Goal: Transaction & Acquisition: Purchase product/service

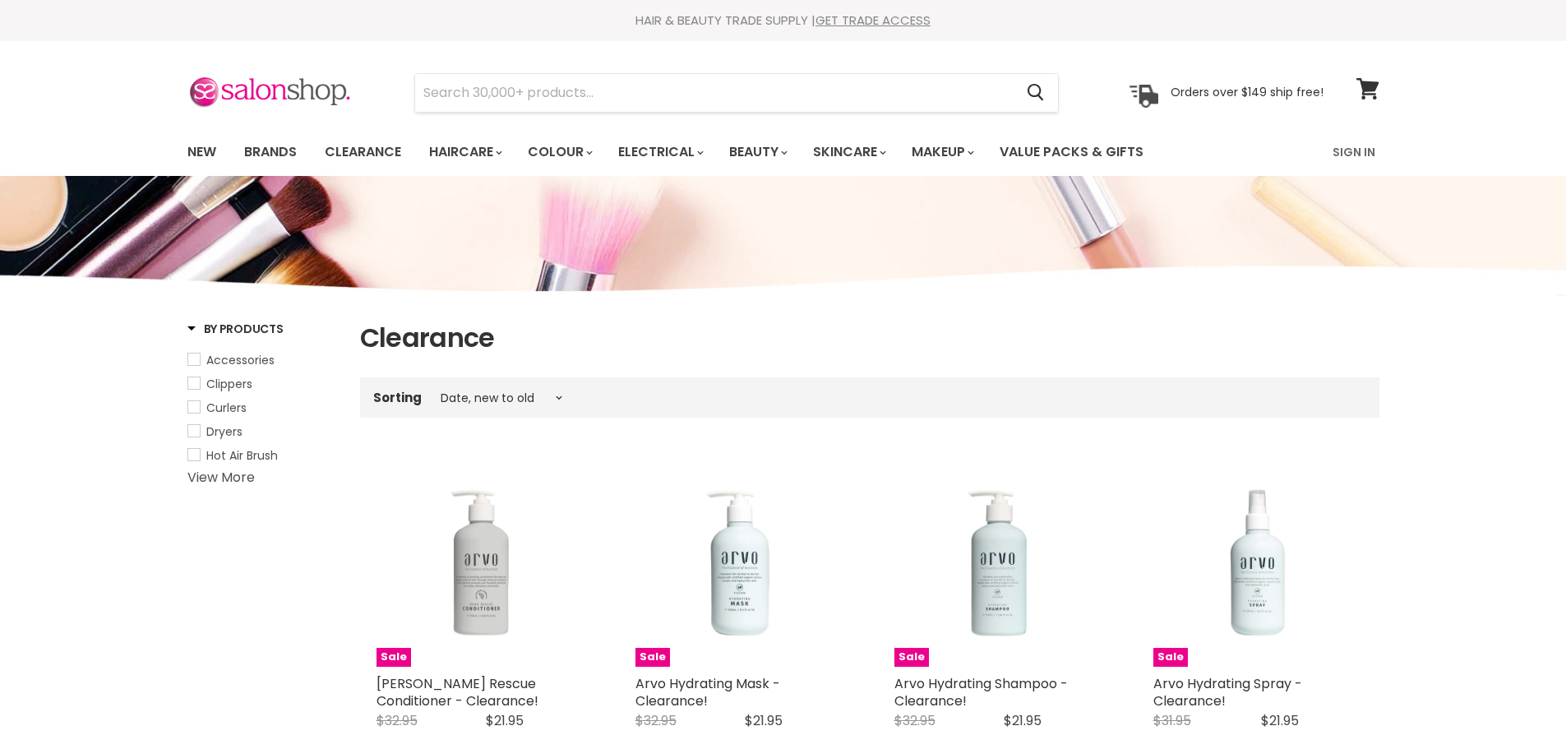
select select "created-descending"
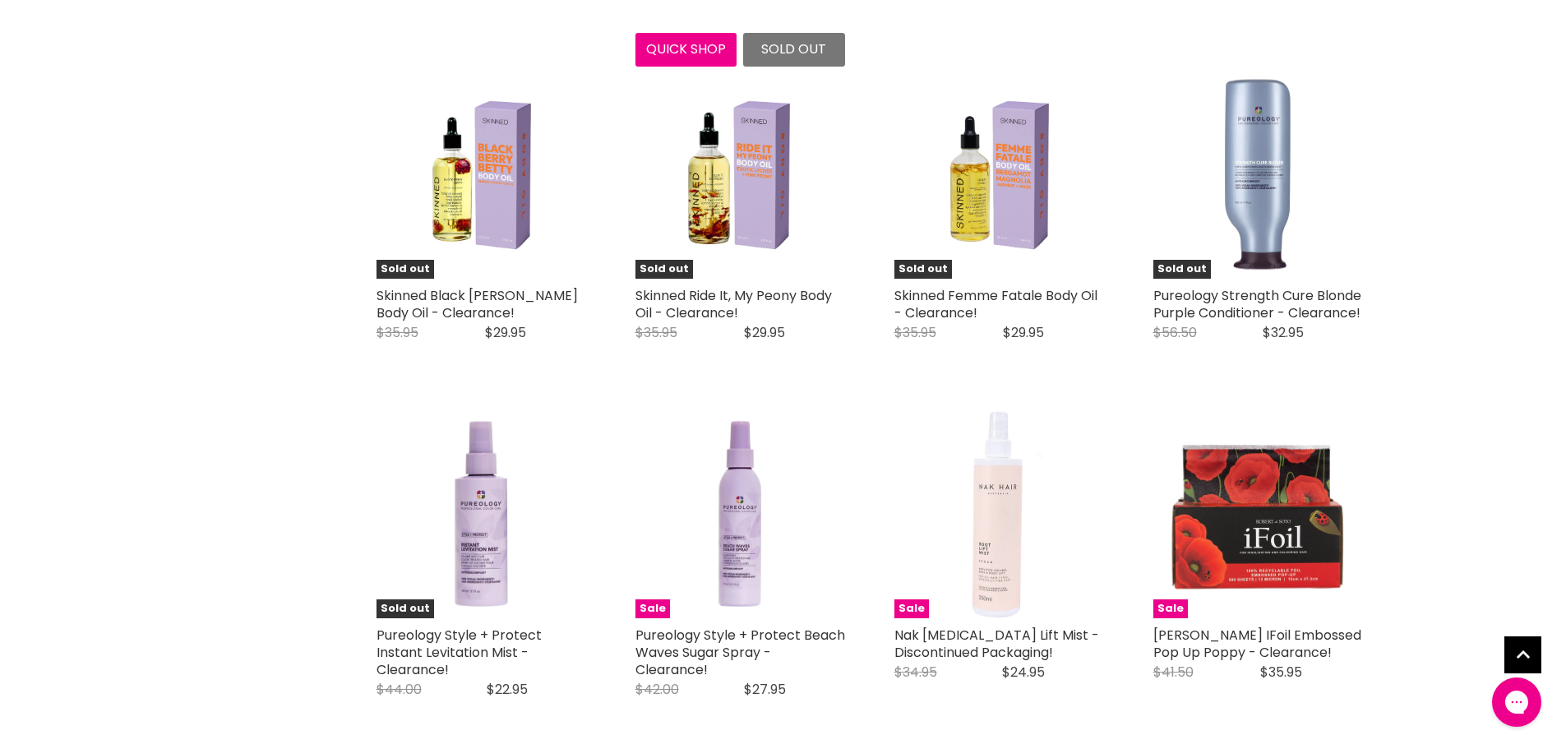
scroll to position [3945, 0]
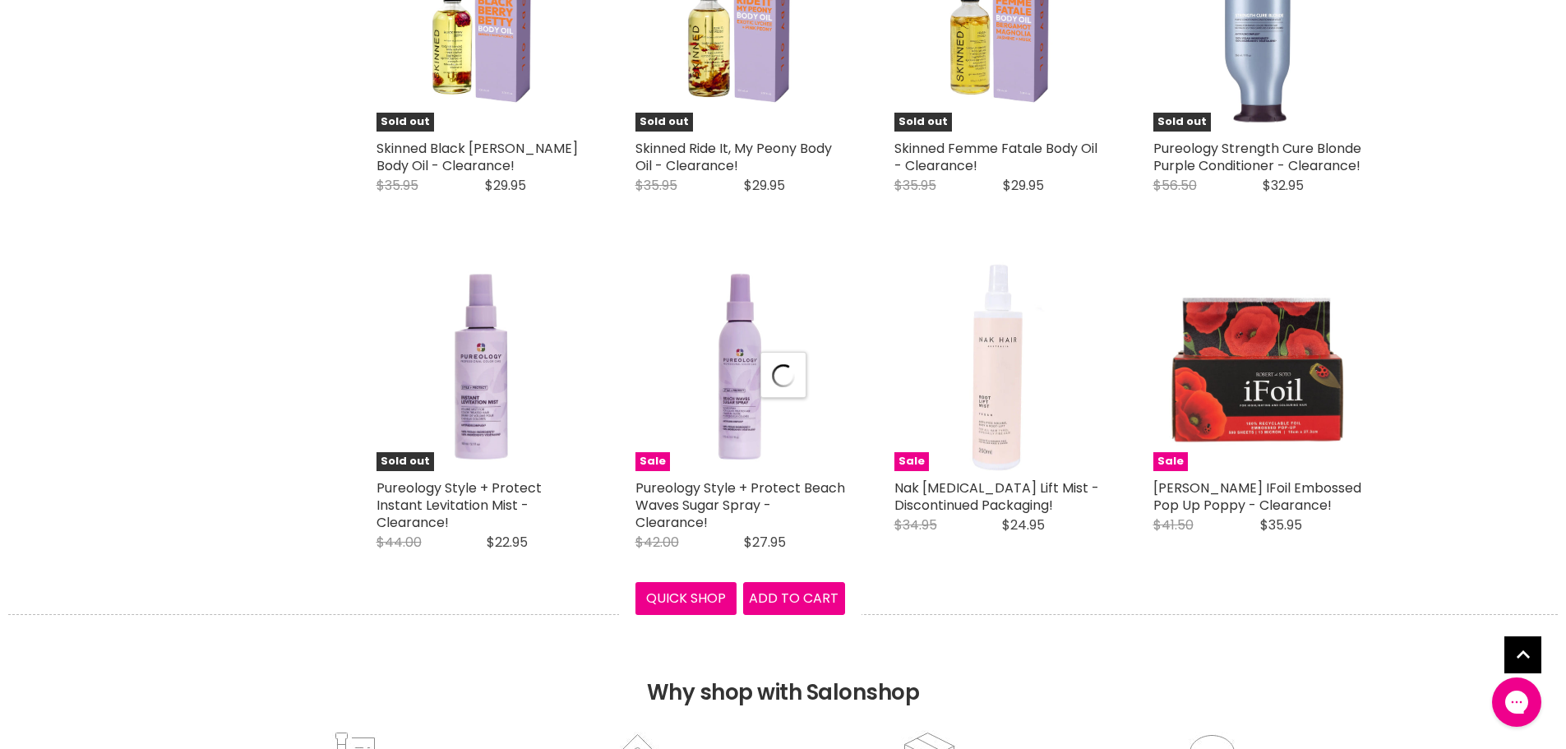
select select "created-descending"
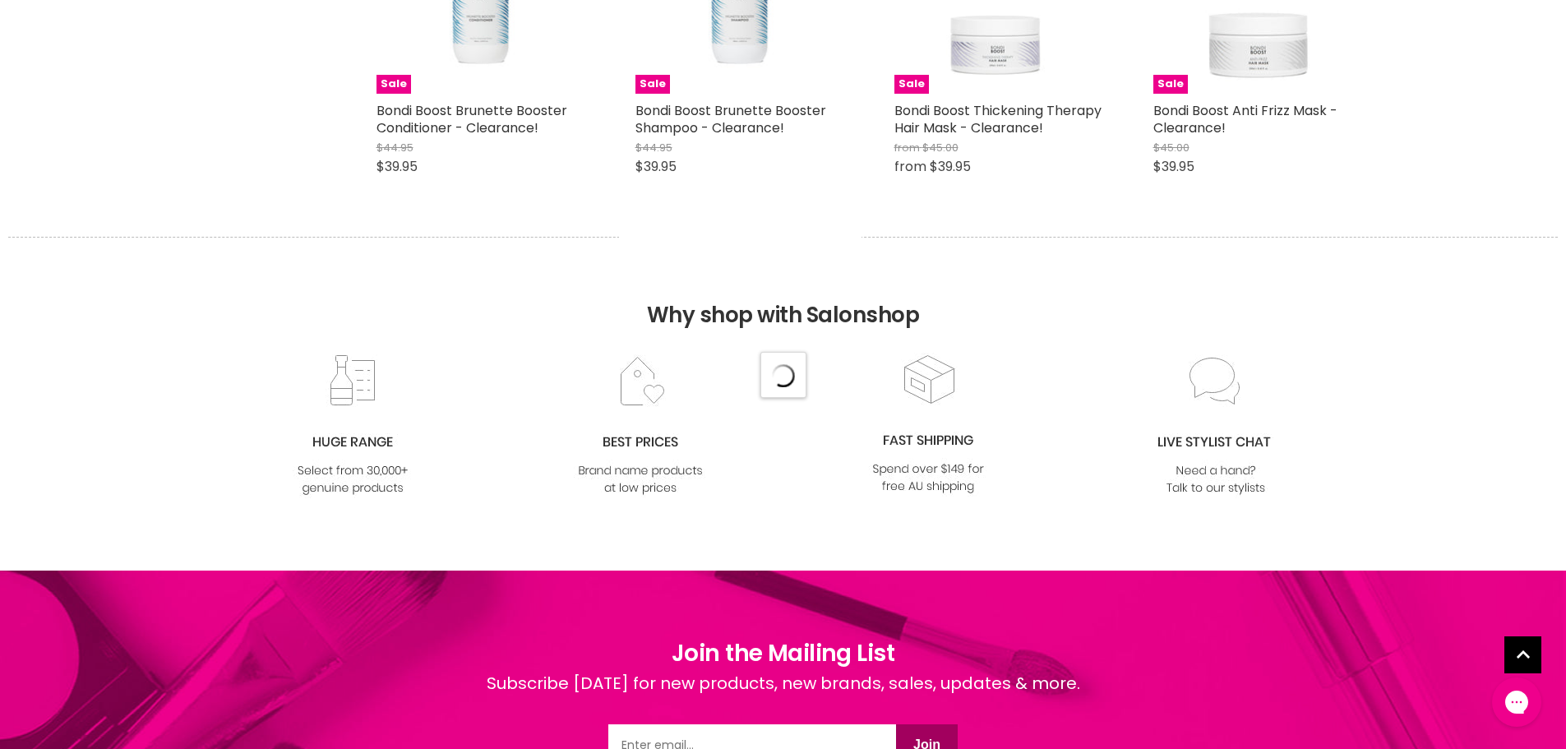
select select "created-descending"
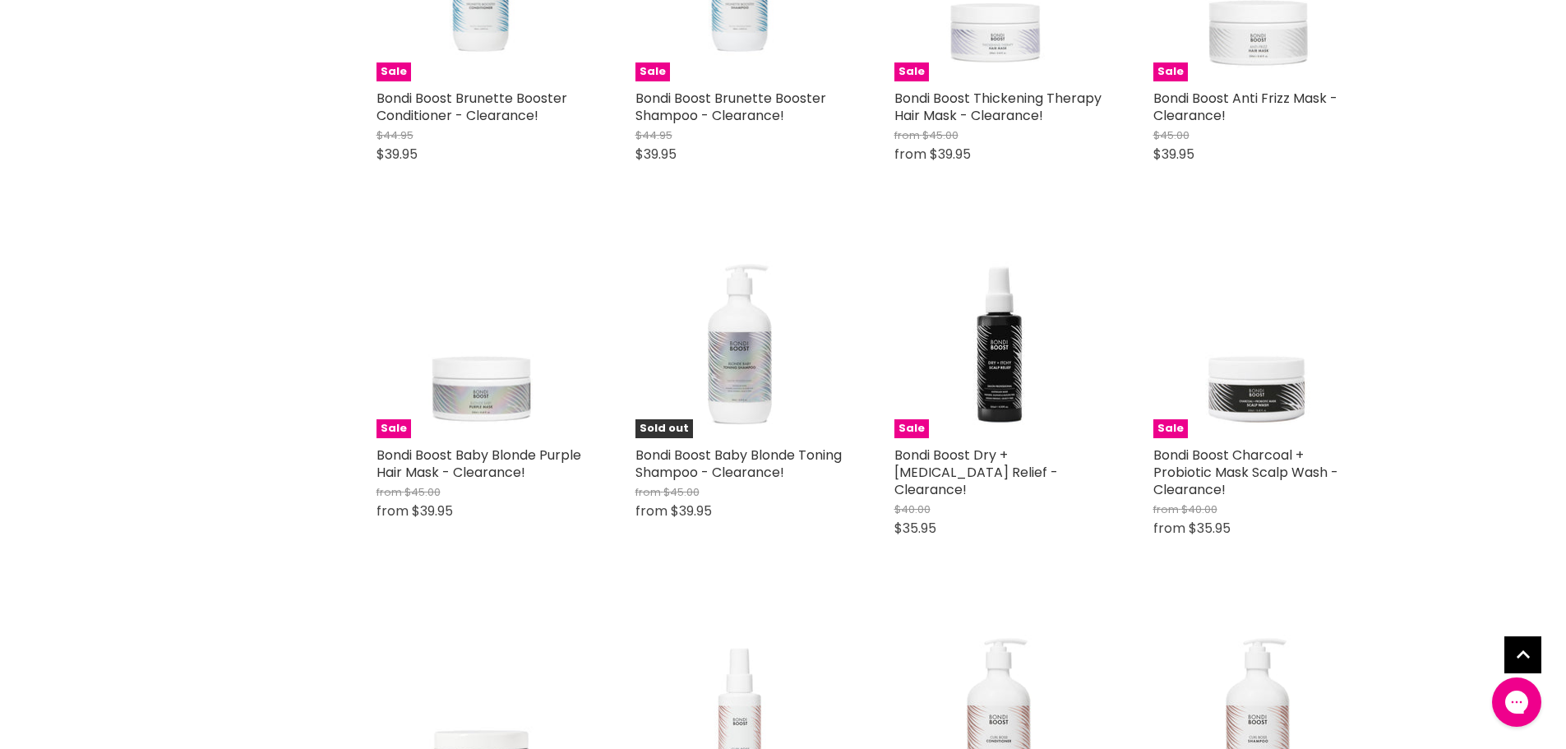
scroll to position [7643, 0]
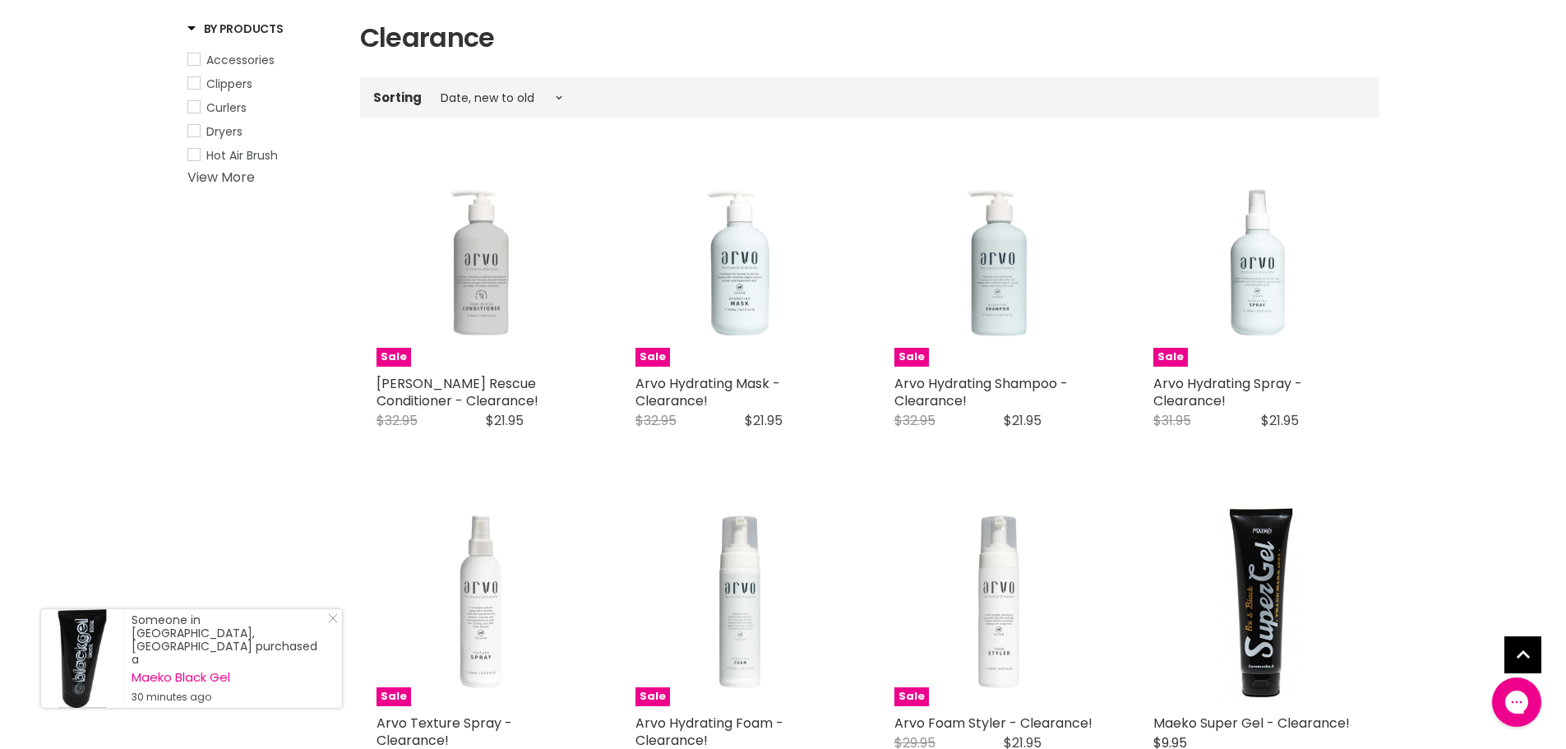
scroll to position [0, 0]
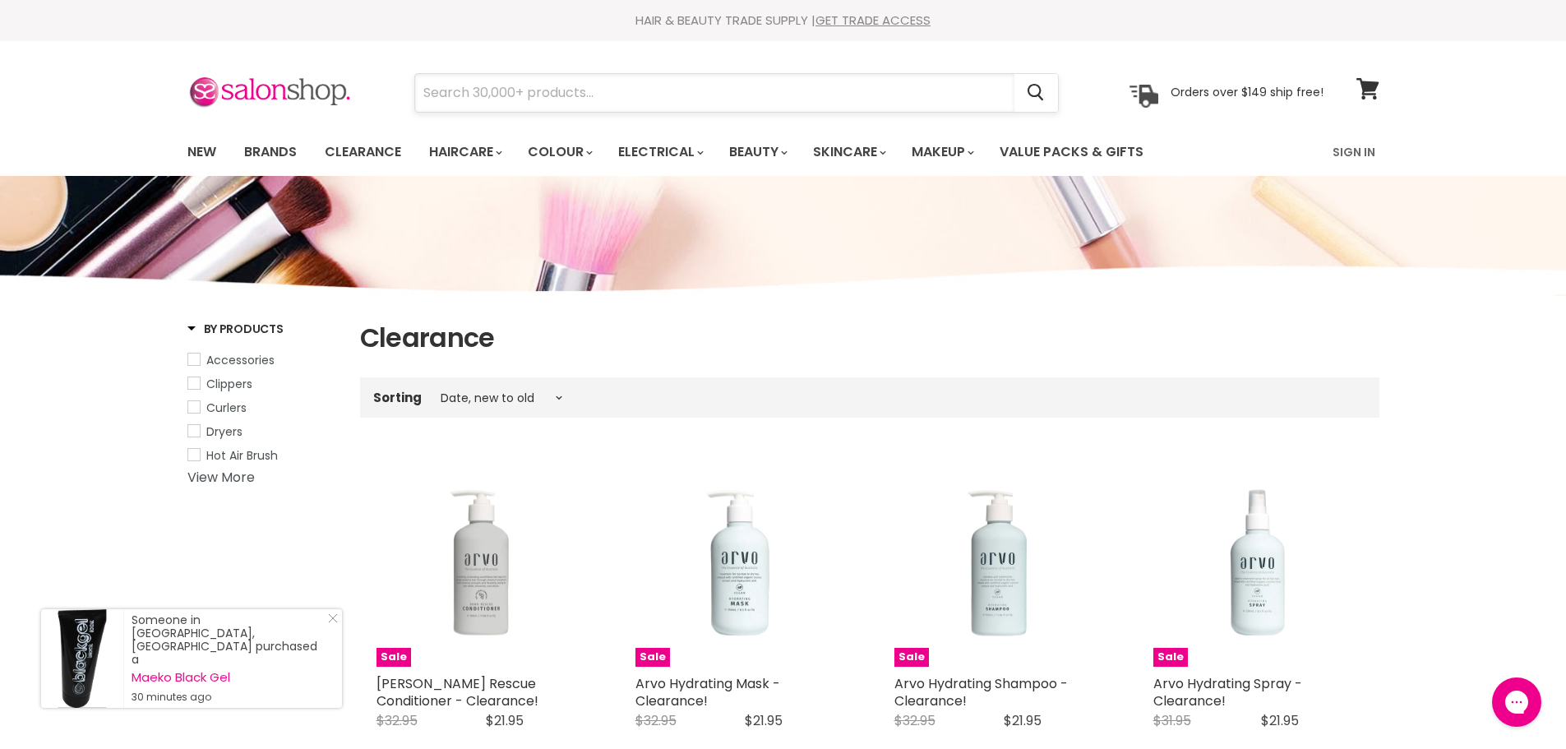
click at [694, 93] on input "Search" at bounding box center [714, 93] width 599 height 38
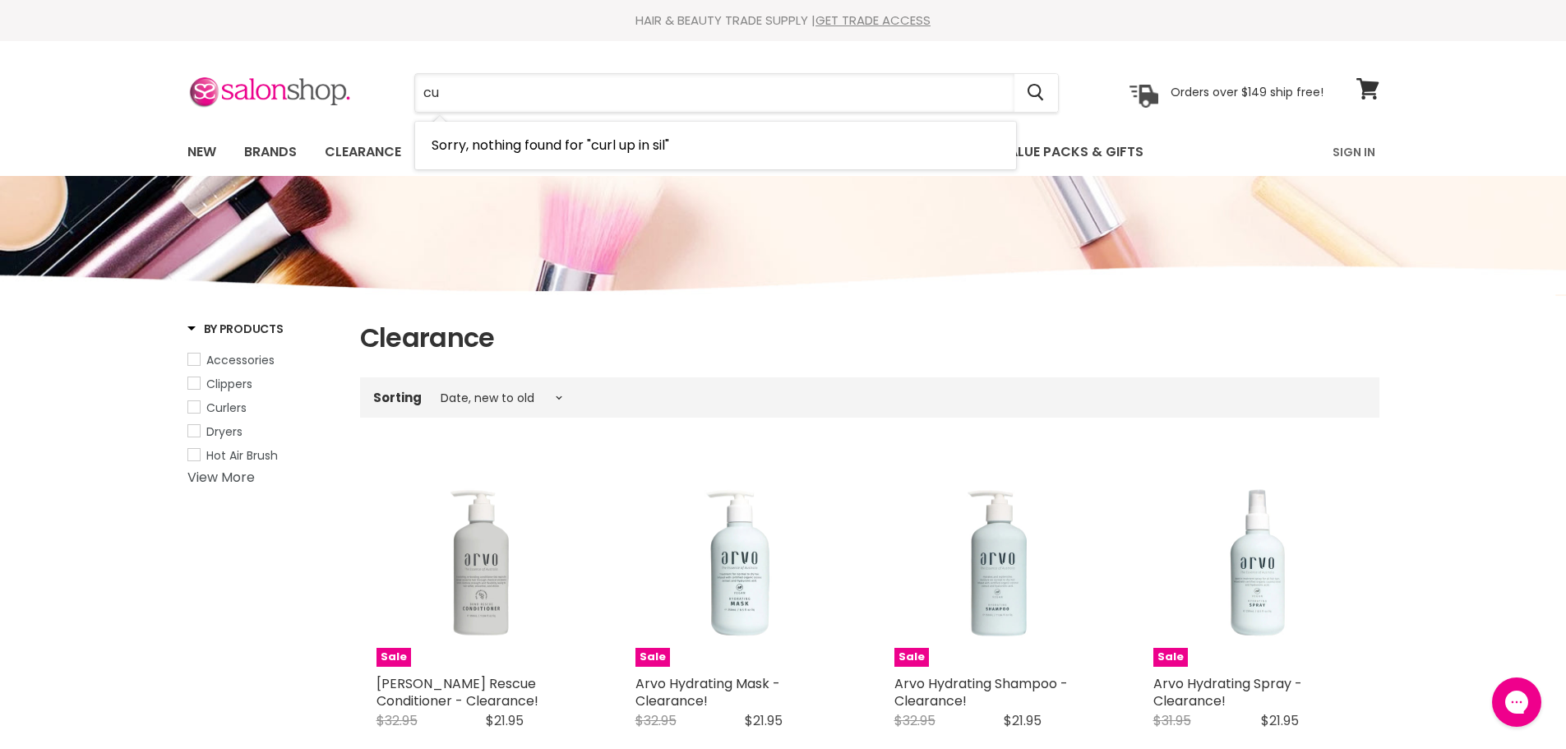
type input "c"
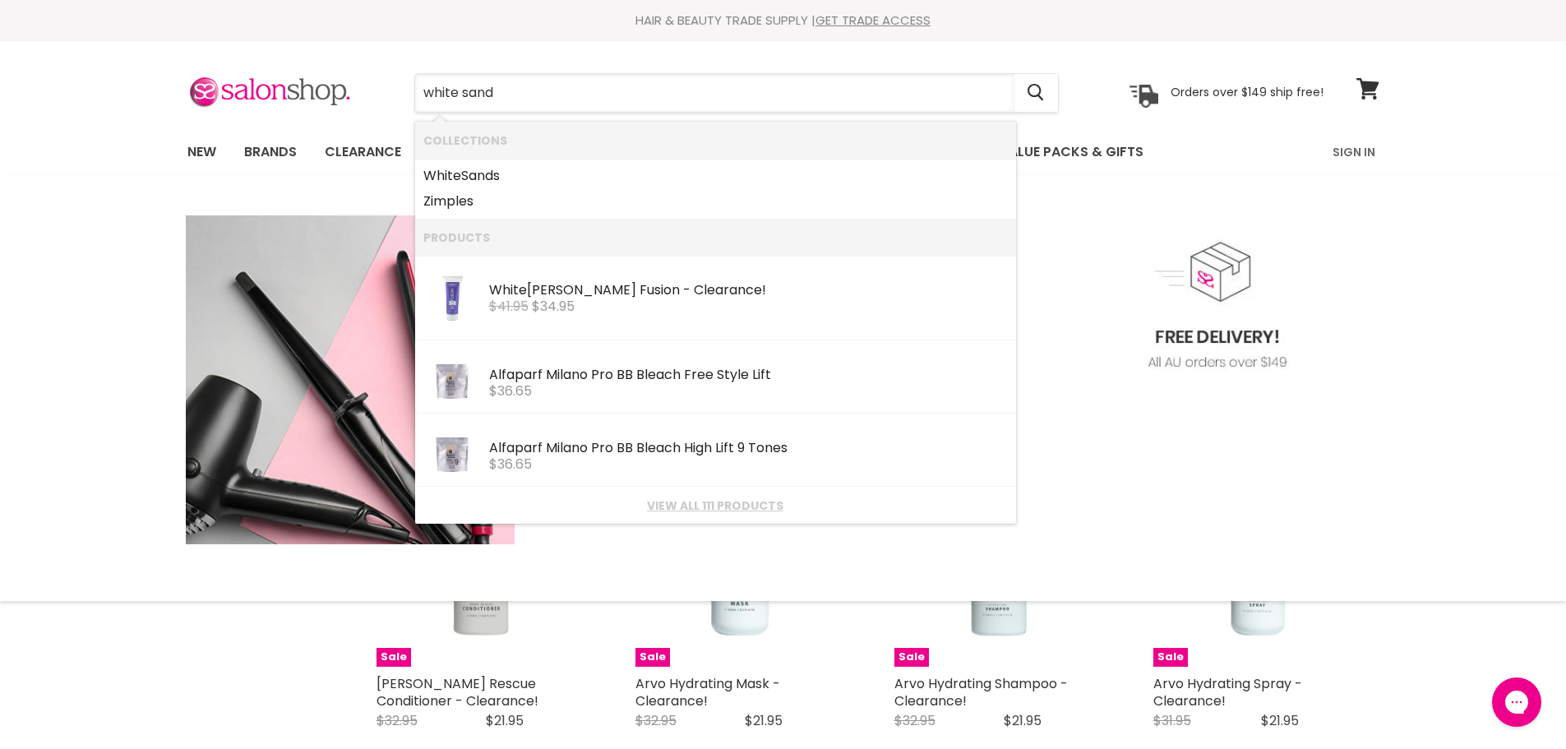
type input "white sands"
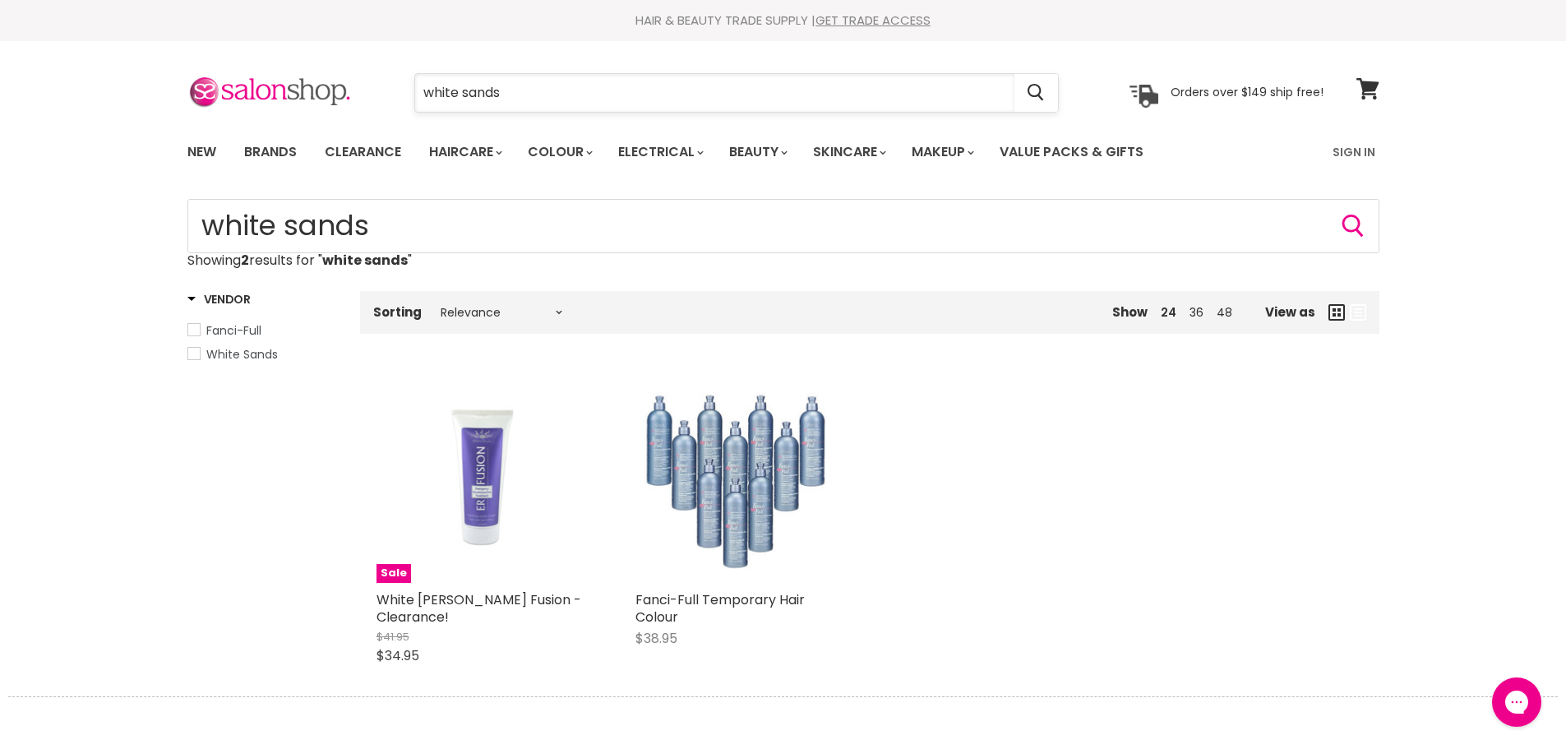
drag, startPoint x: 576, startPoint y: 93, endPoint x: 433, endPoint y: 78, distance: 143.8
click at [433, 78] on input "white sands" at bounding box center [714, 93] width 599 height 38
type input "w"
